Goal: Task Accomplishment & Management: Manage account settings

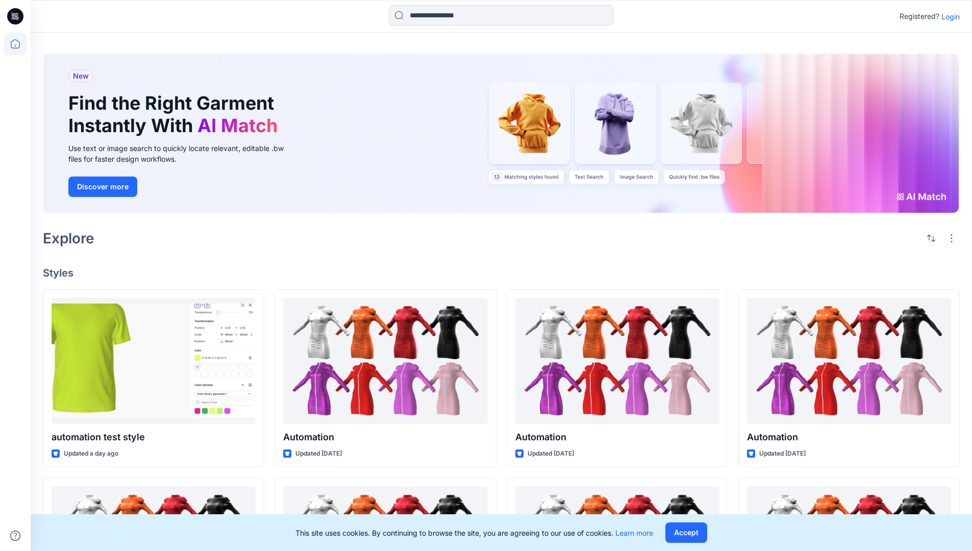
click at [951, 16] on p "Login" at bounding box center [950, 16] width 18 height 11
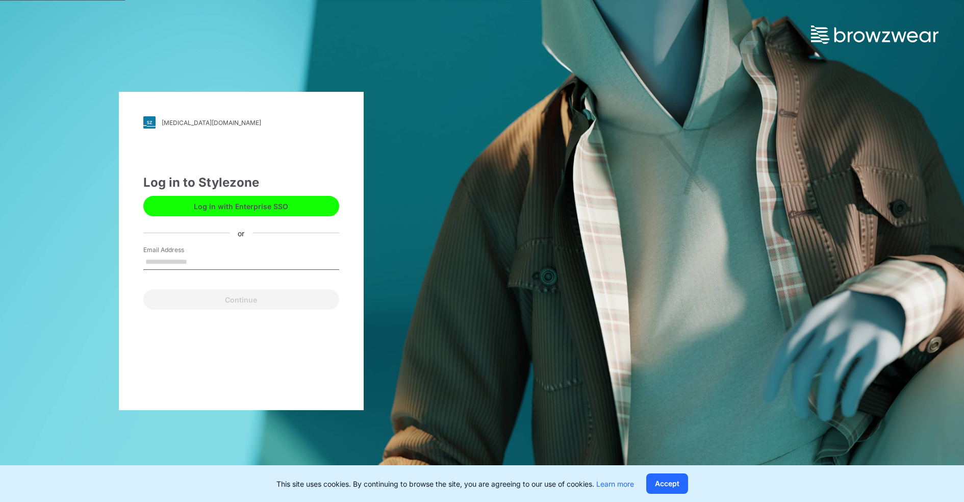
click at [167, 260] on input "Email Address" at bounding box center [241, 262] width 196 height 15
type input "**********"
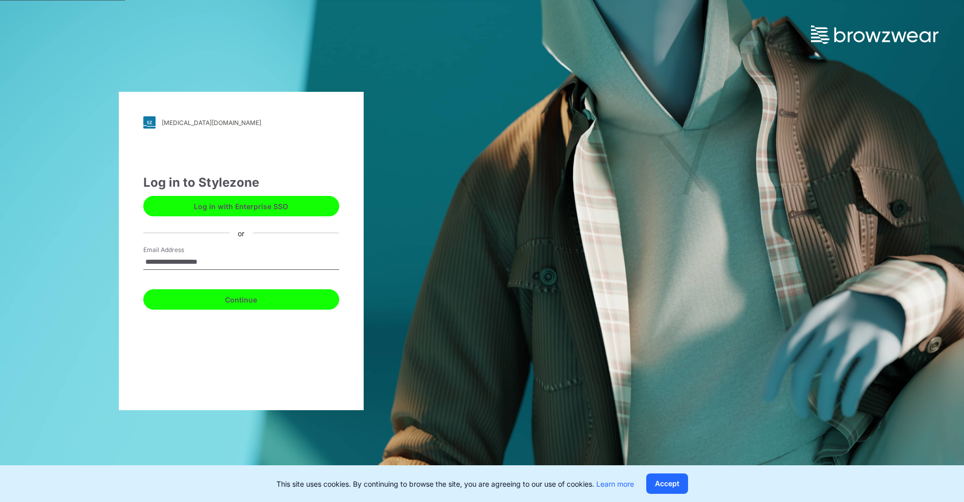
click at [219, 308] on button "Continue" at bounding box center [241, 299] width 196 height 20
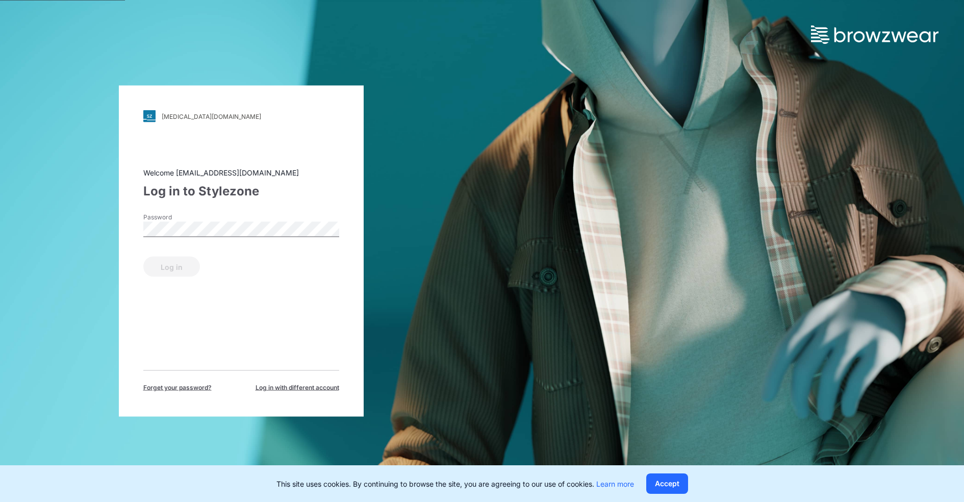
click at [189, 387] on span "Forget your password?" at bounding box center [177, 387] width 68 height 9
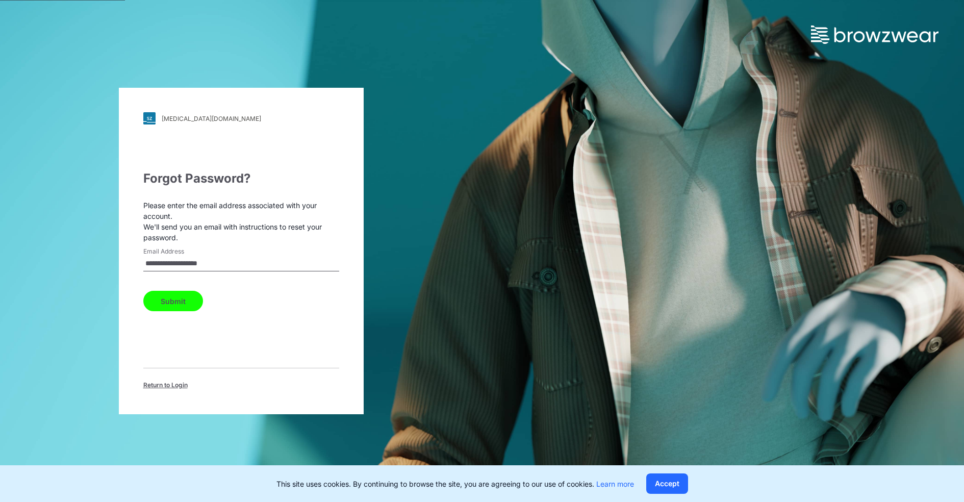
click at [155, 386] on span "Return to Login" at bounding box center [165, 385] width 44 height 9
